Goal: Transaction & Acquisition: Book appointment/travel/reservation

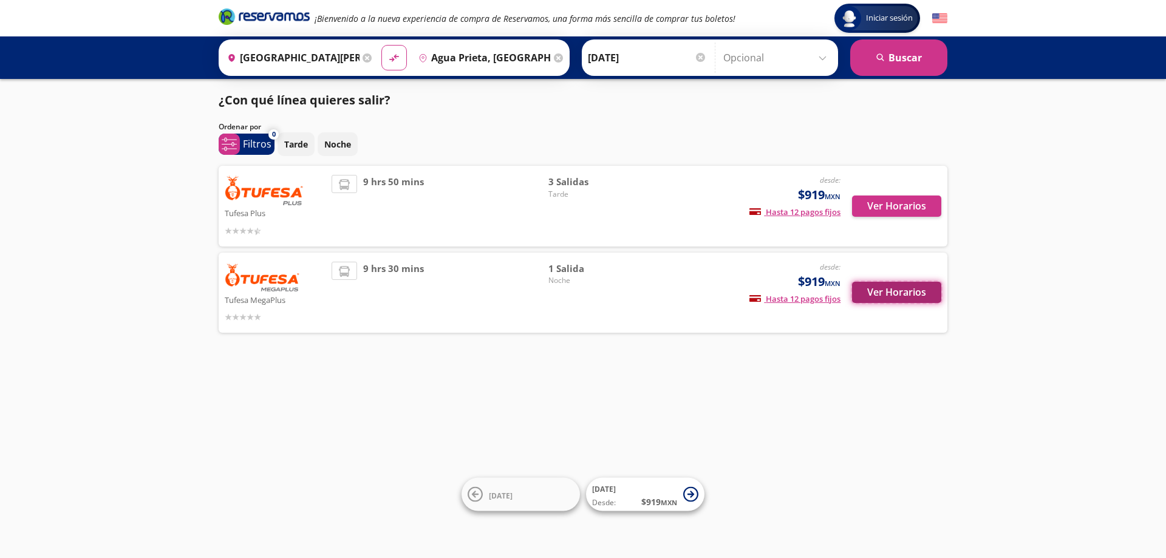
click at [882, 294] on button "Ver Horarios" at bounding box center [896, 292] width 89 height 21
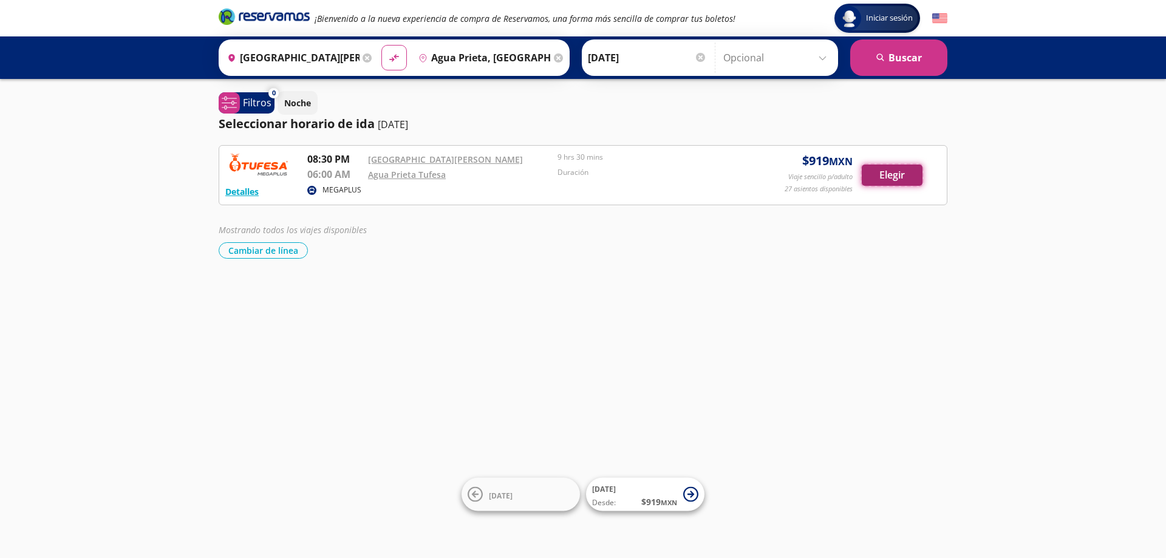
click at [885, 169] on button "Elegir" at bounding box center [892, 175] width 61 height 21
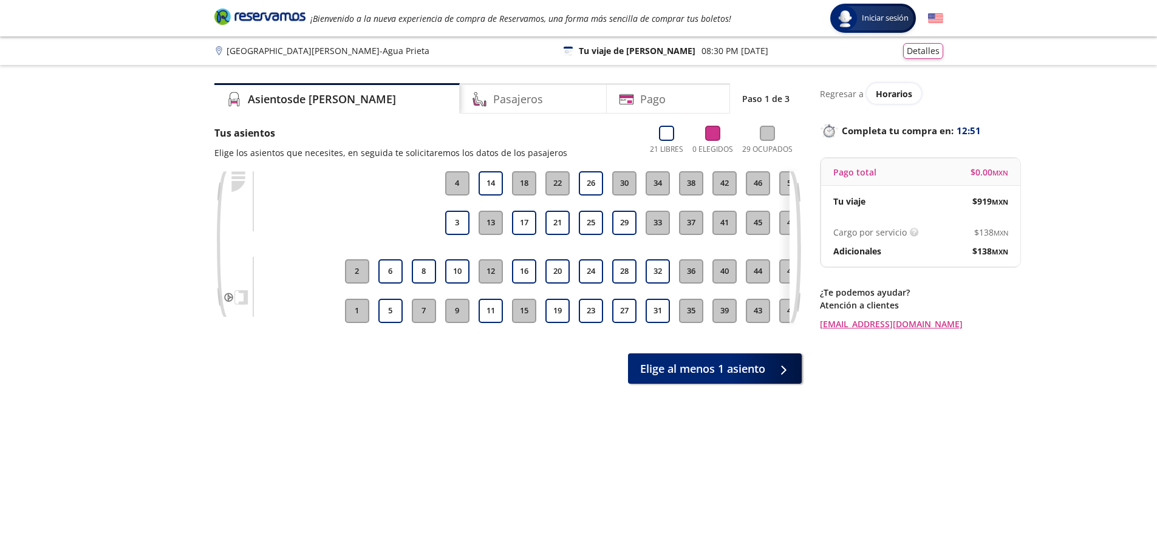
scroll to position [0, 46]
